Goal: Contribute content: Add original content to the website for others to see

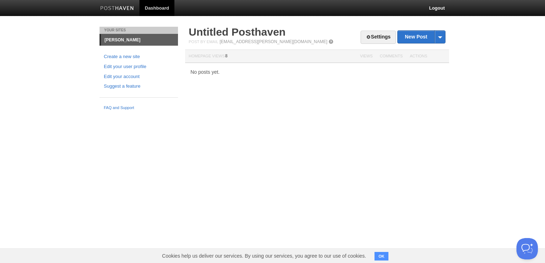
click at [378, 257] on button "OK" at bounding box center [381, 256] width 14 height 9
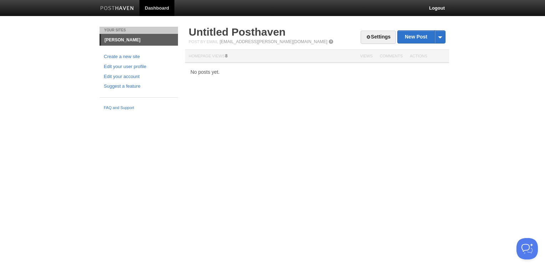
drag, startPoint x: 56, startPoint y: 86, endPoint x: 335, endPoint y: 14, distance: 287.9
click at [56, 86] on body "Dashboard Logout Your Sites [PERSON_NAME] Create a new site Edit your user prof…" at bounding box center [272, 57] width 545 height 114
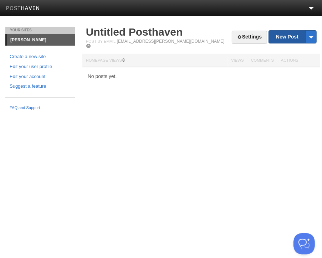
click at [285, 36] on link "New Post" at bounding box center [292, 37] width 47 height 12
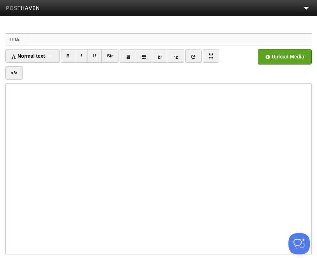
click at [159, 35] on input "Title" at bounding box center [171, 39] width 281 height 11
paste input "The Double Edge of Deceit"
type input "The Double Edge of Deceit"
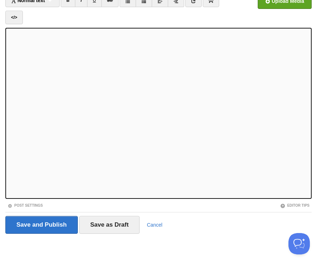
scroll to position [57, 0]
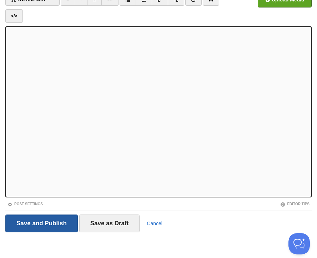
click at [29, 221] on input "Save and Publish" at bounding box center [41, 224] width 72 height 18
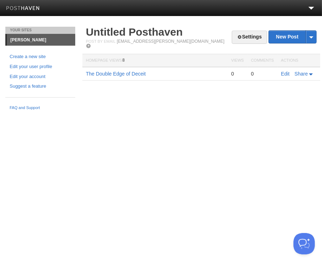
click at [201, 114] on html "Dashboard Logout Post created × Your Sites [PERSON_NAME] Create a new site Edit…" at bounding box center [161, 57] width 322 height 114
click at [281, 40] on link "New Post" at bounding box center [292, 37] width 47 height 12
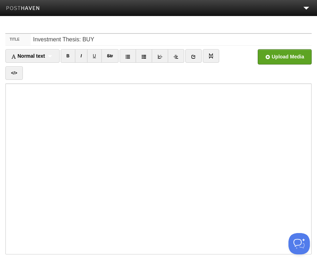
type input "Investment Thesis: BUY"
click at [55, 85] on iframe at bounding box center [158, 168] width 306 height 171
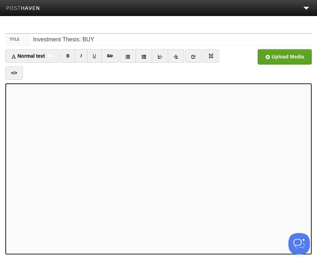
click at [6, 129] on iframe at bounding box center [158, 168] width 306 height 171
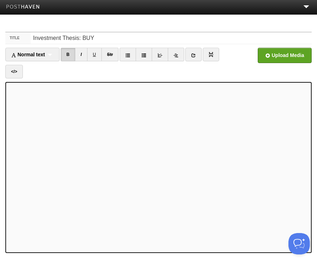
scroll to position [57, 0]
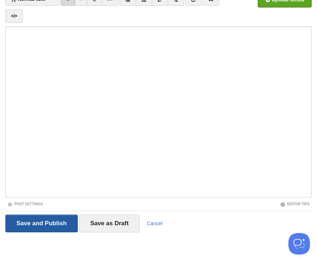
click at [36, 229] on input "Save and Publish" at bounding box center [41, 224] width 72 height 18
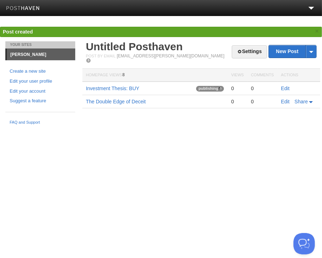
click at [137, 129] on html "Dashboard Logout Post created × Post created × Your Sites [PERSON_NAME] Create …" at bounding box center [161, 64] width 322 height 129
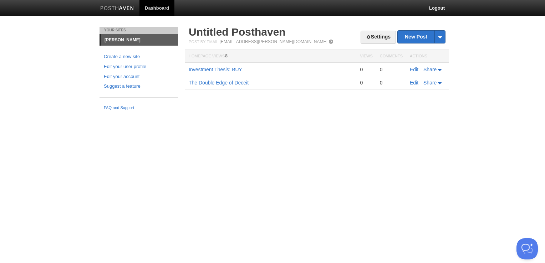
click at [132, 10] on img at bounding box center [117, 8] width 34 height 5
click at [126, 40] on link "[PERSON_NAME]" at bounding box center [139, 39] width 77 height 11
click at [106, 38] on link "[PERSON_NAME]" at bounding box center [139, 39] width 77 height 11
click at [106, 34] on li "[PERSON_NAME]" at bounding box center [138, 40] width 78 height 12
click at [230, 29] on link "Untitled Posthaven" at bounding box center [237, 32] width 97 height 12
